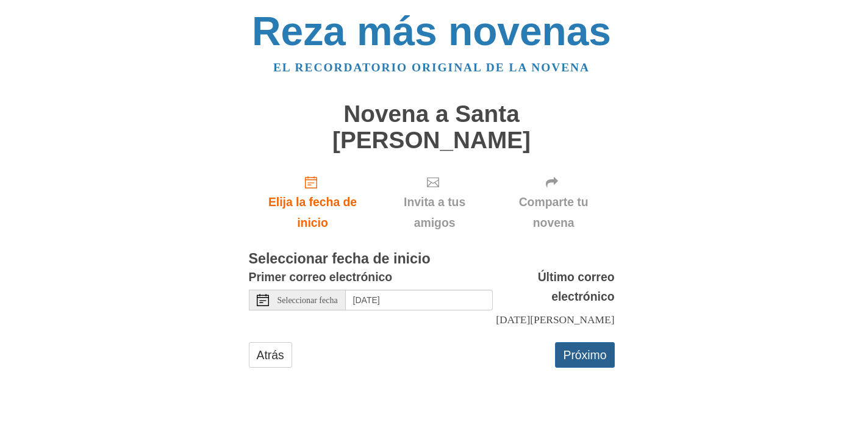
click at [573, 358] on font "Próximo" at bounding box center [584, 354] width 43 height 13
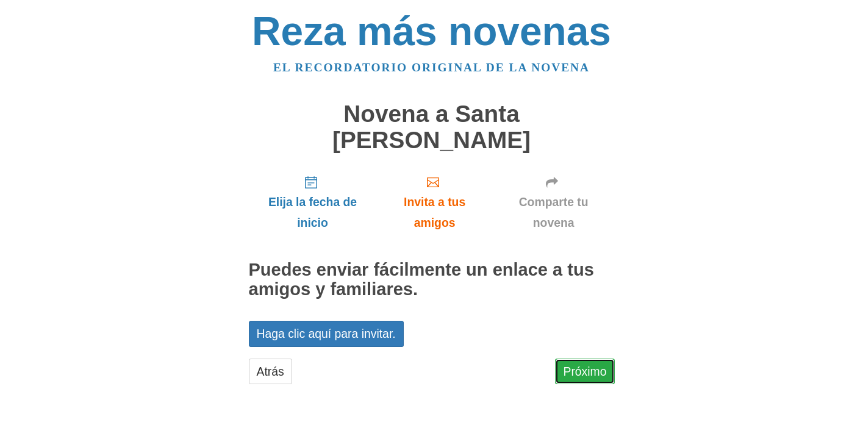
click at [580, 371] on font "Próximo" at bounding box center [584, 371] width 43 height 13
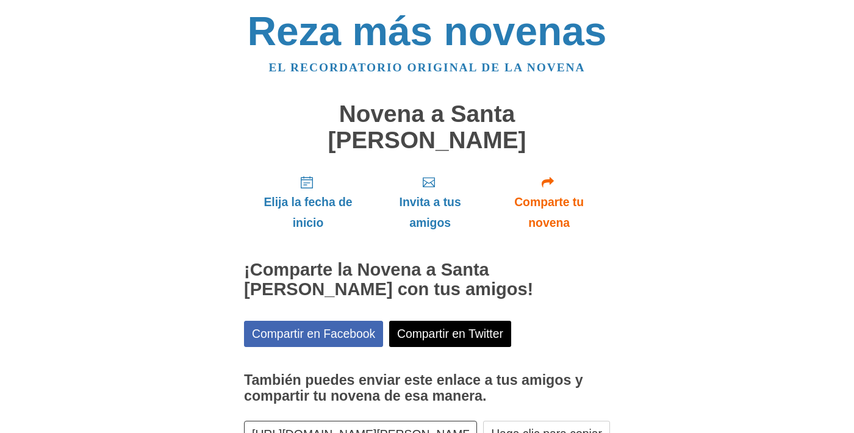
click at [694, 257] on div "Reza más novenas El recordatorio original de la novena Novena a [GEOGRAPHIC_DAT…" at bounding box center [427, 260] width 714 height 520
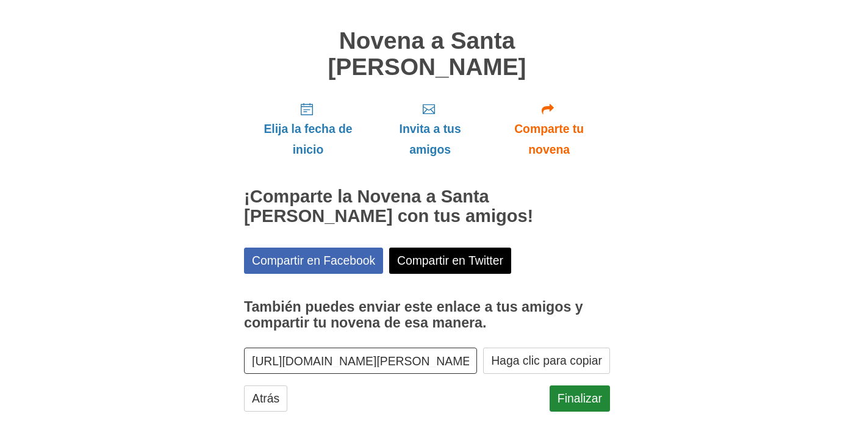
scroll to position [89, 0]
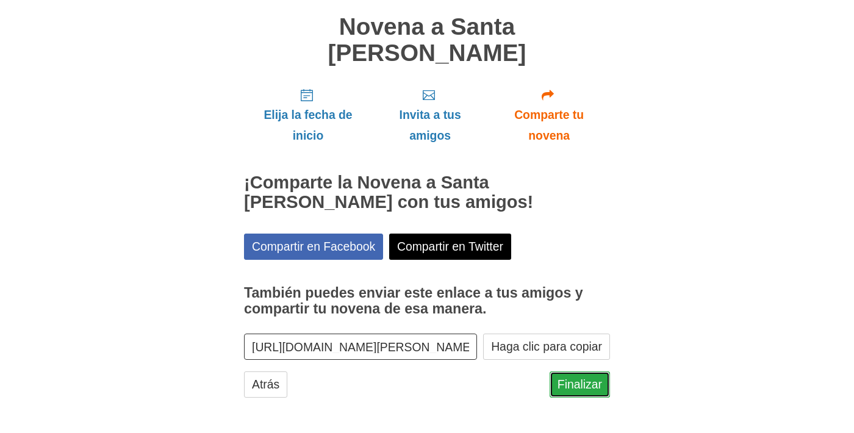
click at [589, 390] on font "Finalizar" at bounding box center [580, 384] width 45 height 13
